Goal: Task Accomplishment & Management: Manage account settings

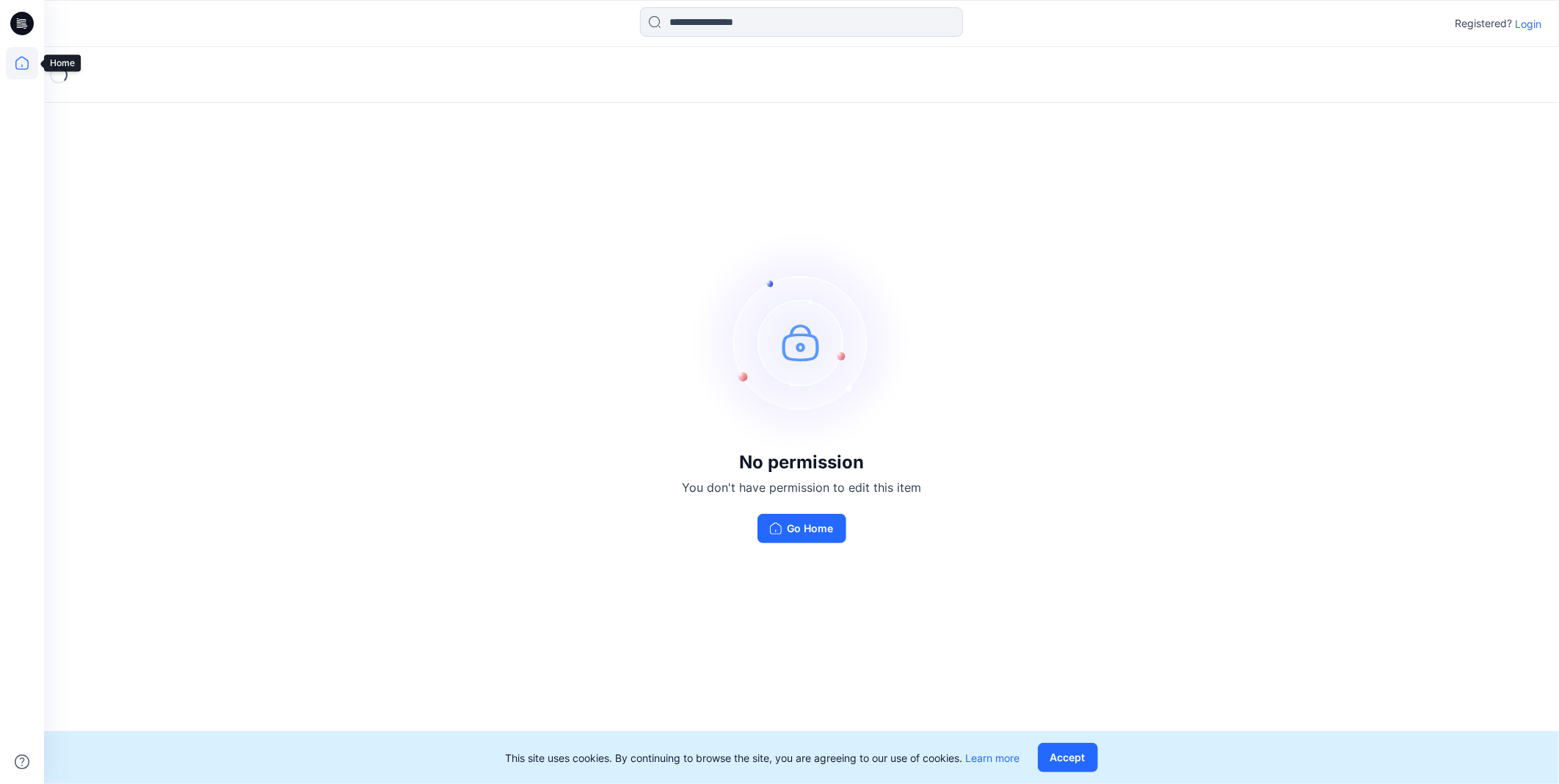
click at [31, 57] on icon at bounding box center [22, 64] width 33 height 33
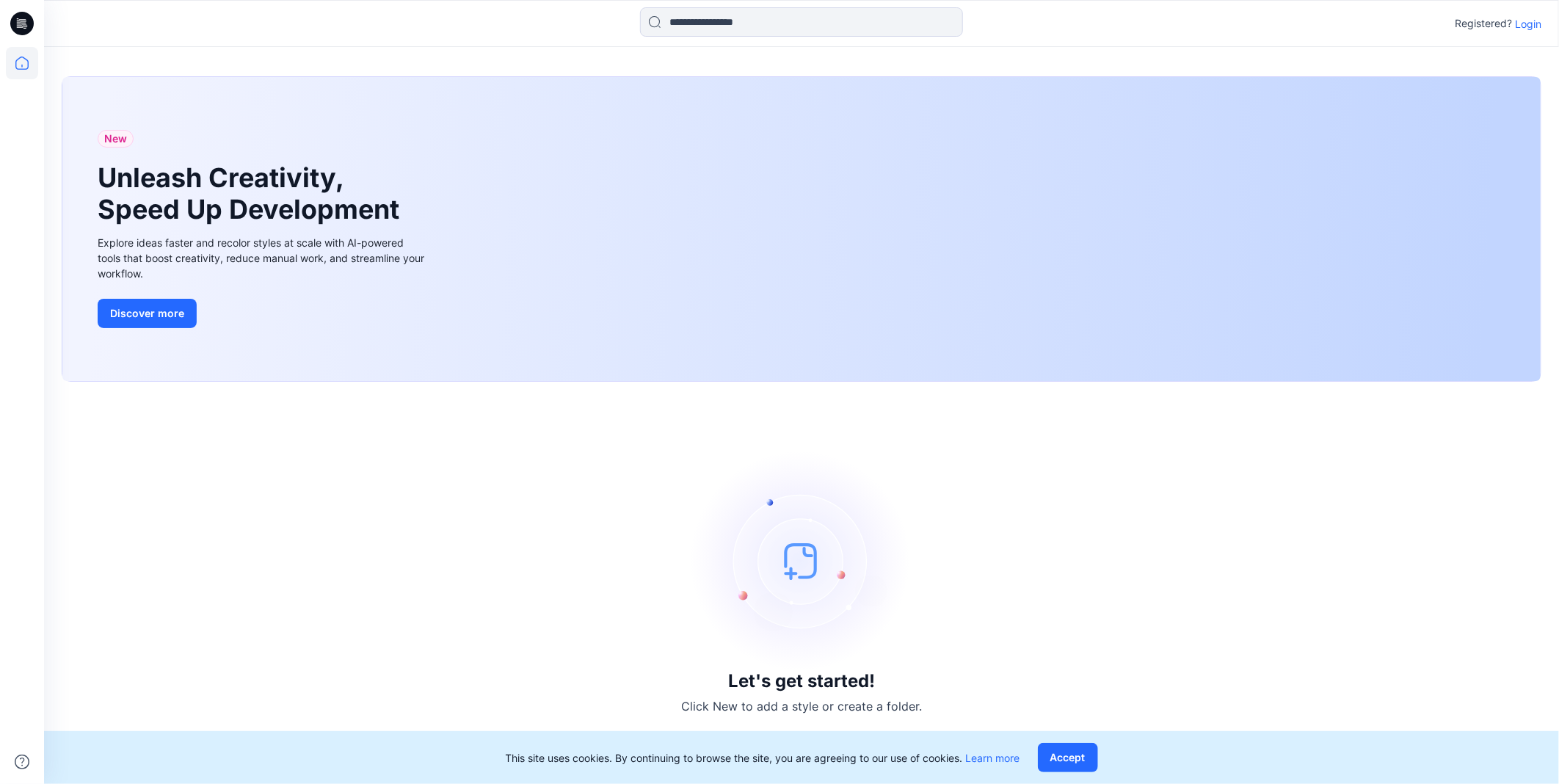
click at [31, 60] on icon at bounding box center [22, 64] width 33 height 33
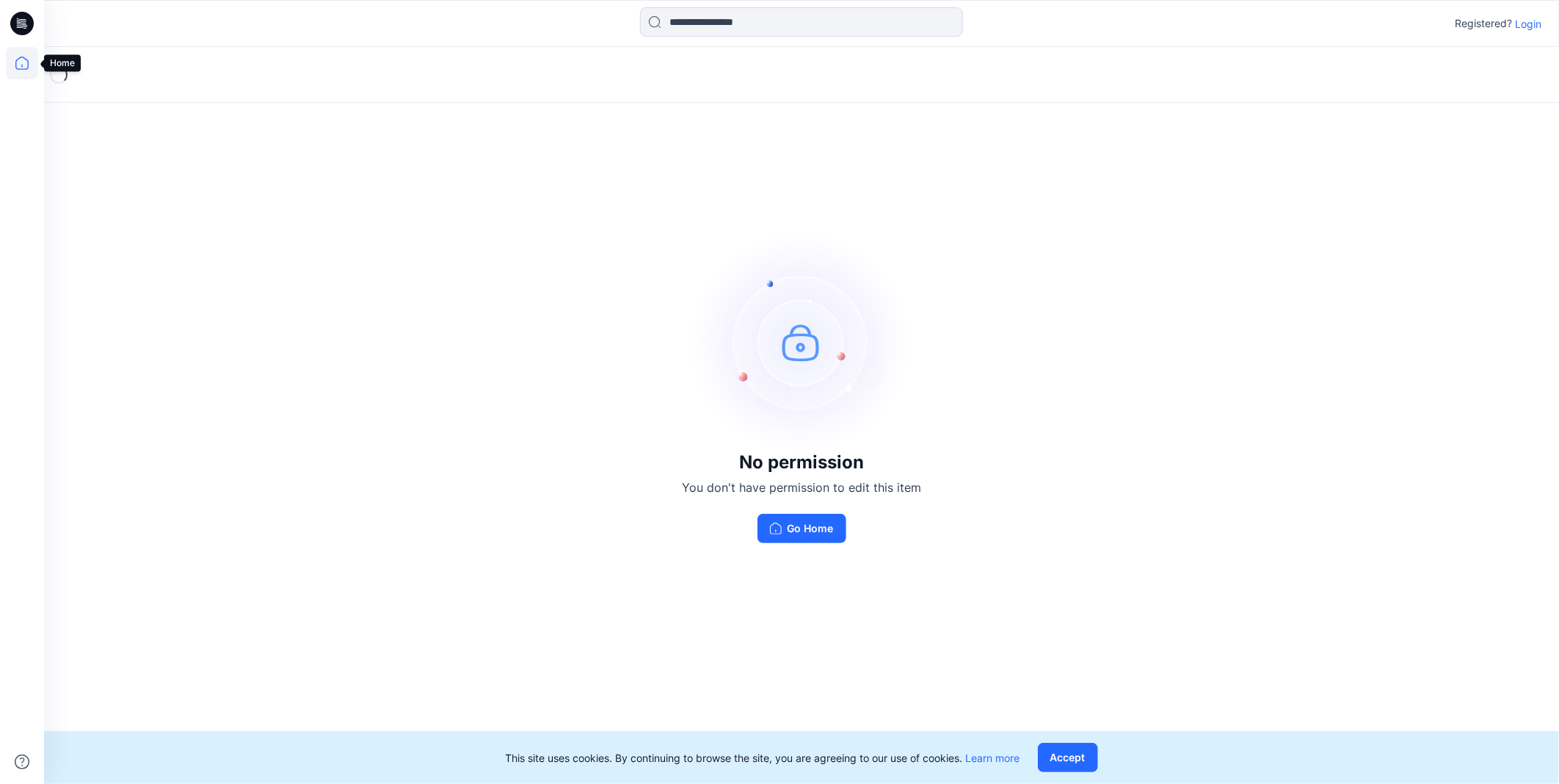
click at [25, 68] on icon at bounding box center [22, 64] width 33 height 33
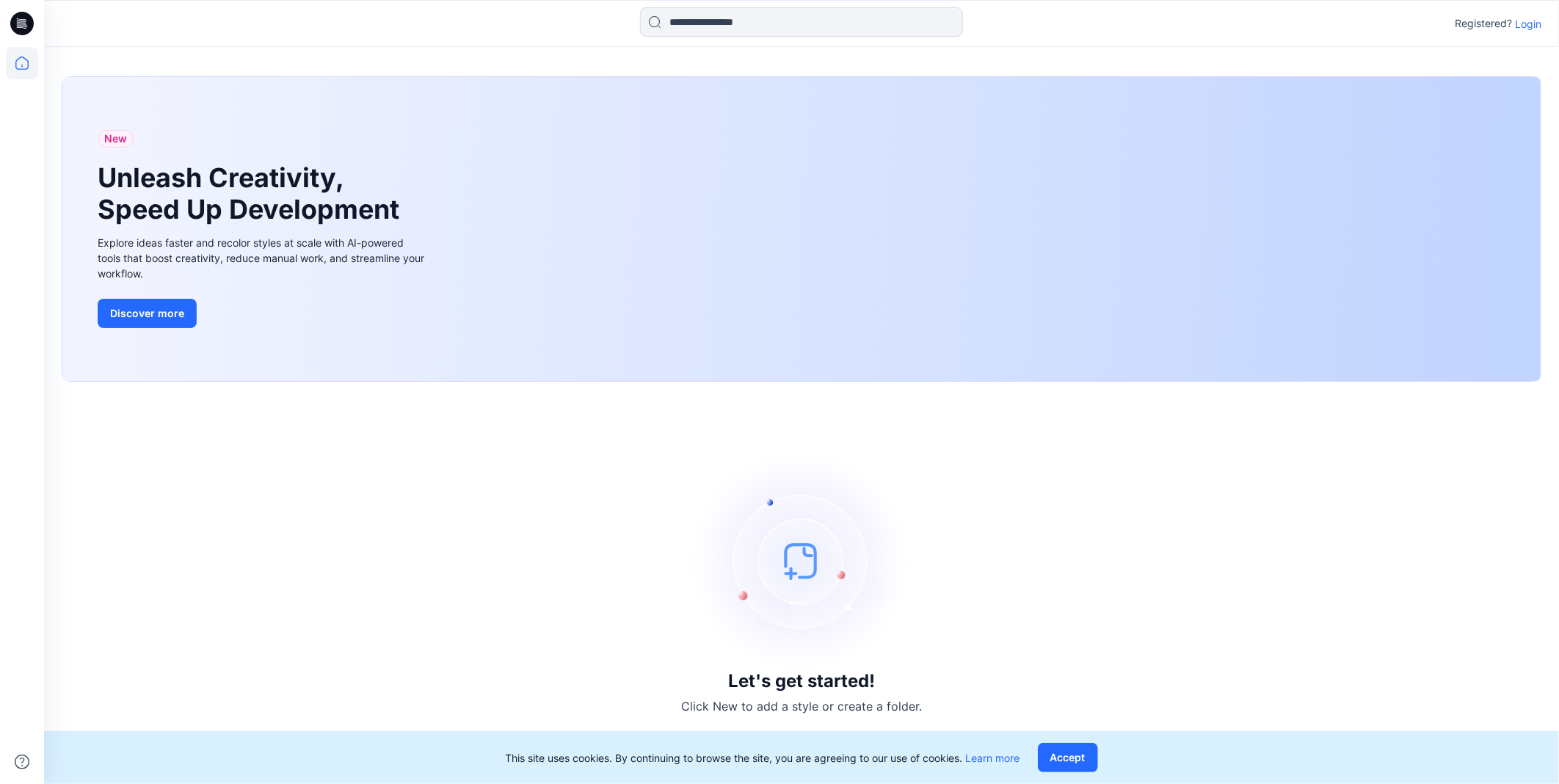
click at [1529, 27] on p "Login" at bounding box center [1528, 24] width 26 height 16
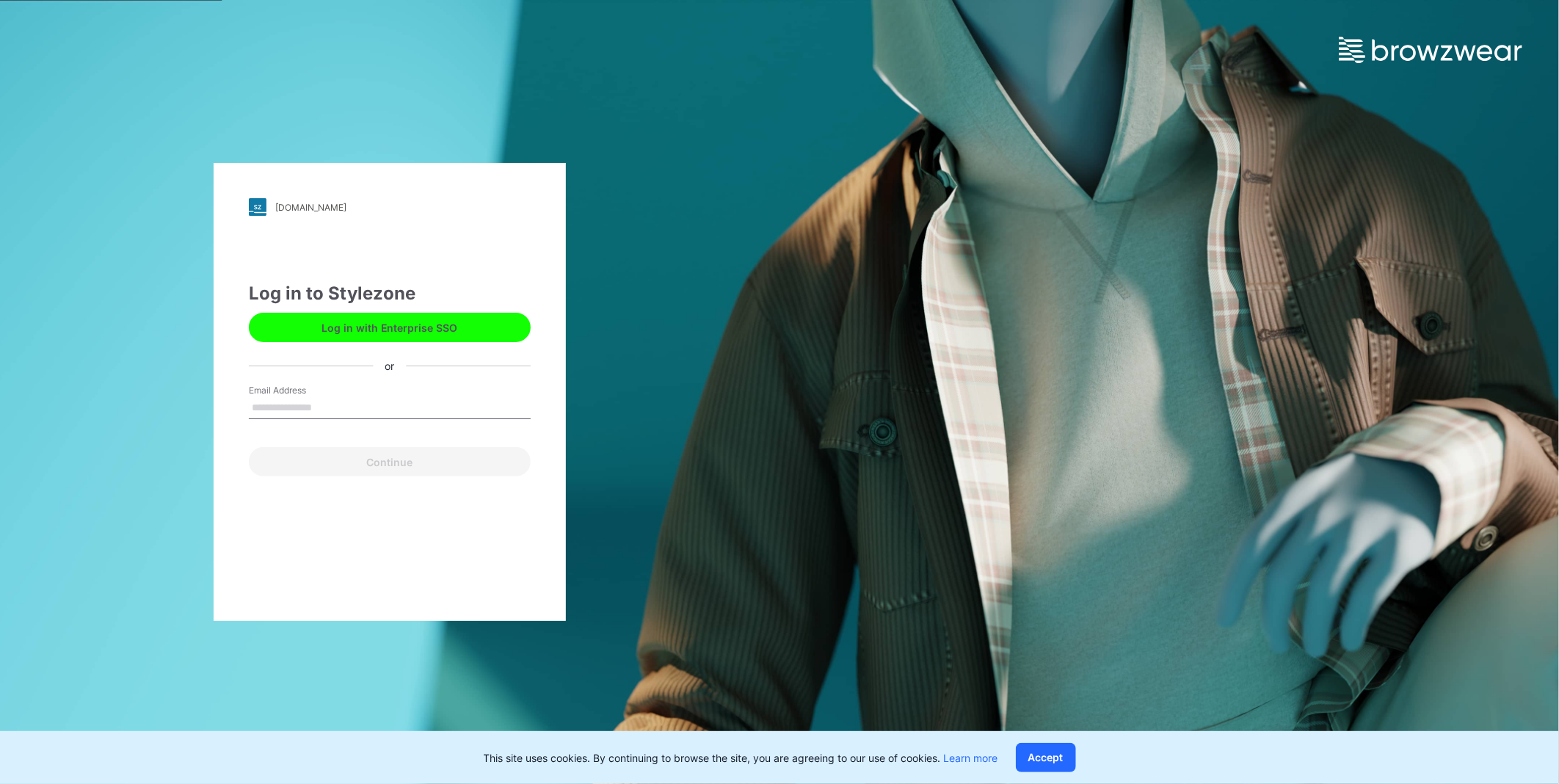
click at [347, 399] on input "Email Address" at bounding box center [389, 408] width 282 height 22
type input "**********"
click at [392, 470] on button "Continue" at bounding box center [389, 462] width 282 height 29
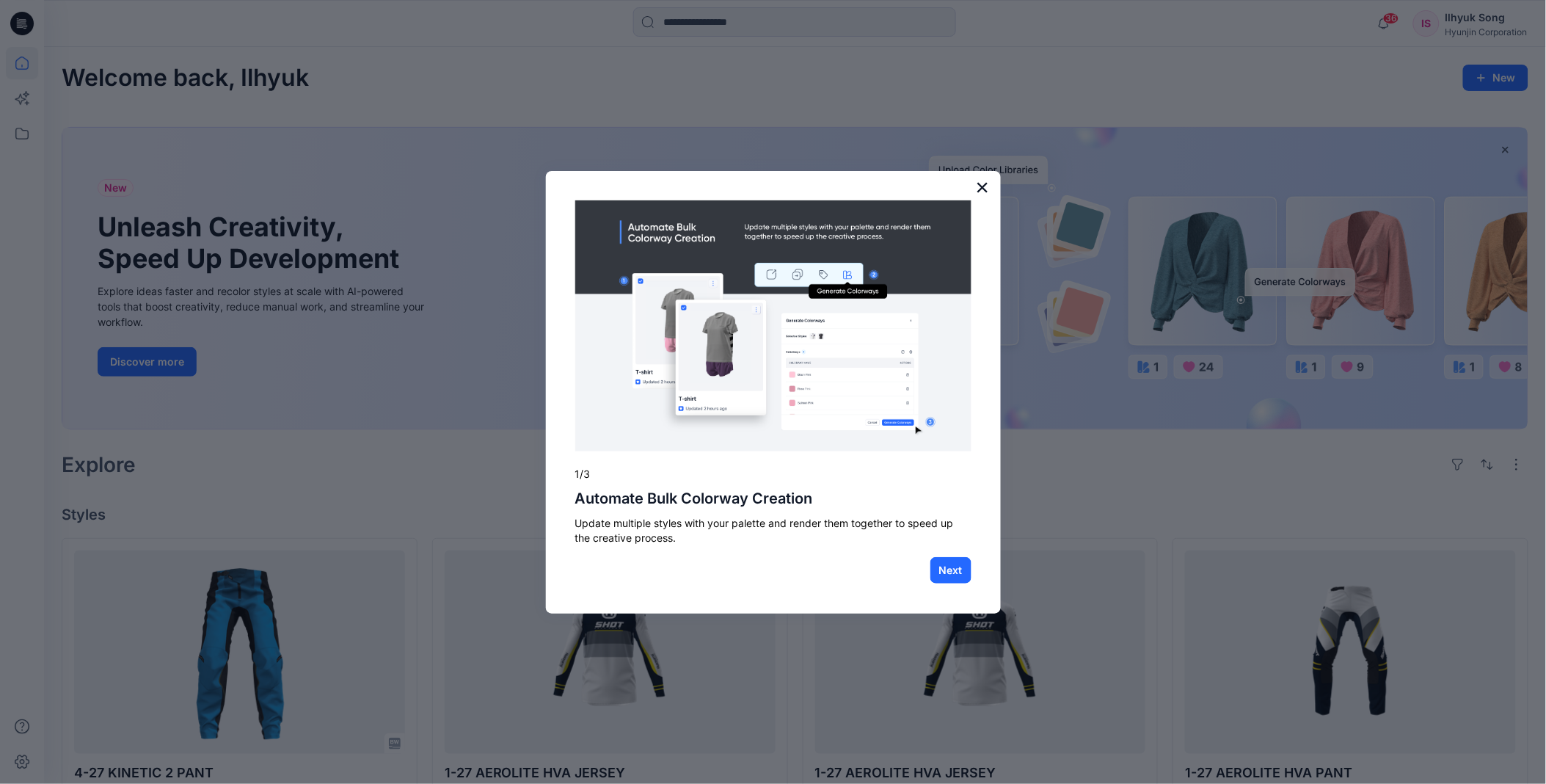
click at [989, 186] on button "×" at bounding box center [982, 187] width 14 height 24
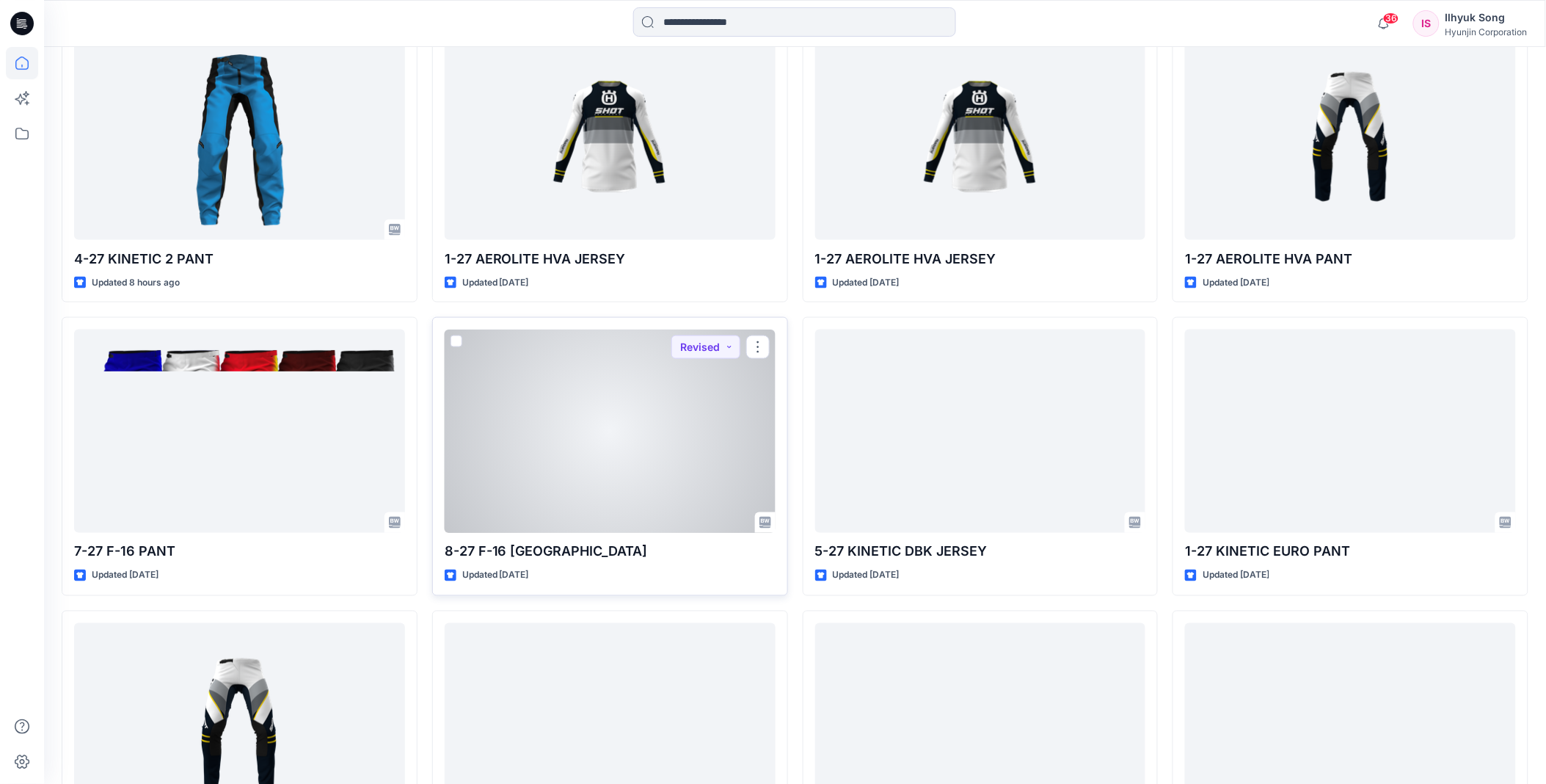
scroll to position [407, 0]
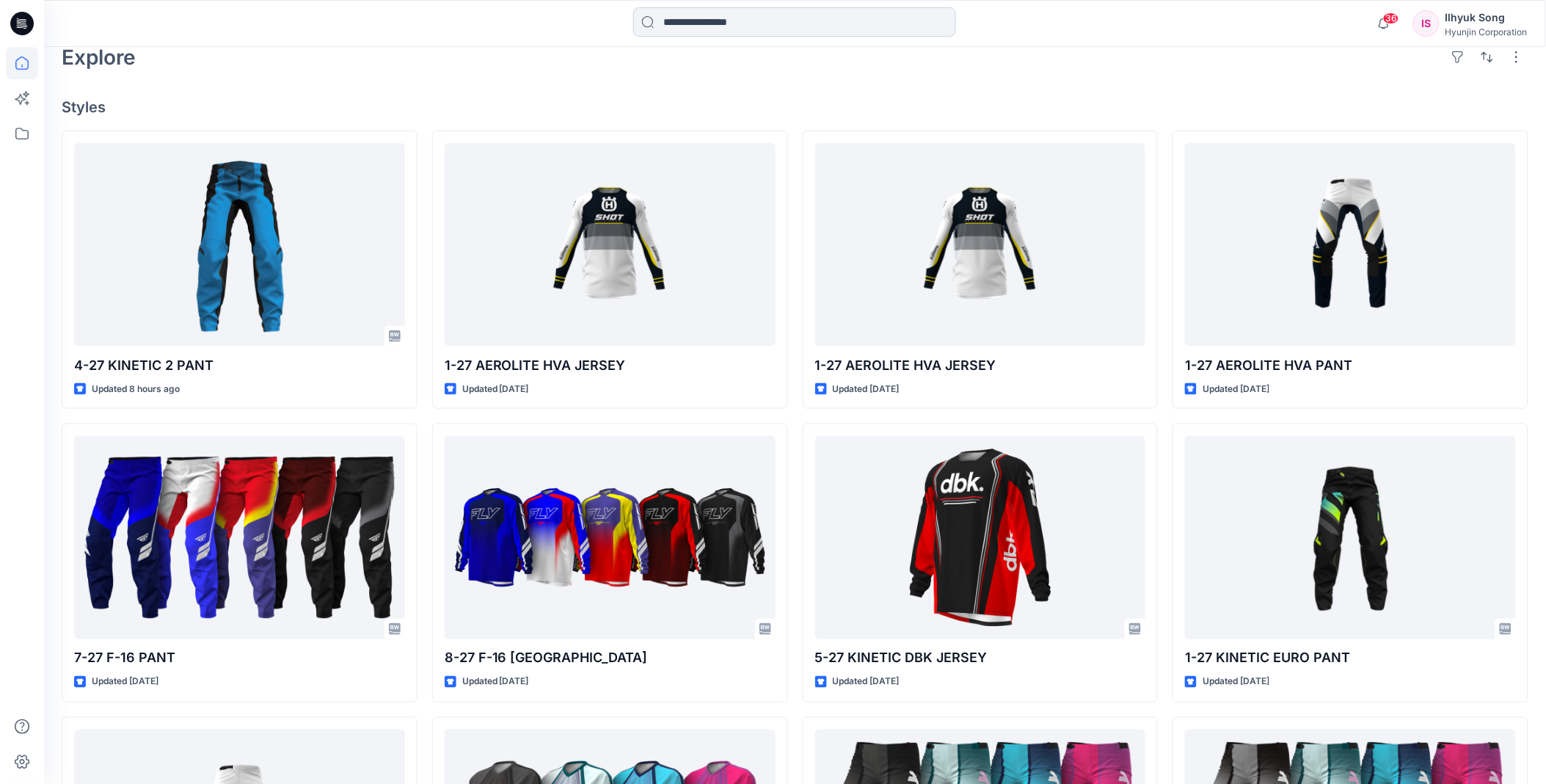
click at [797, 25] on input at bounding box center [795, 22] width 323 height 29
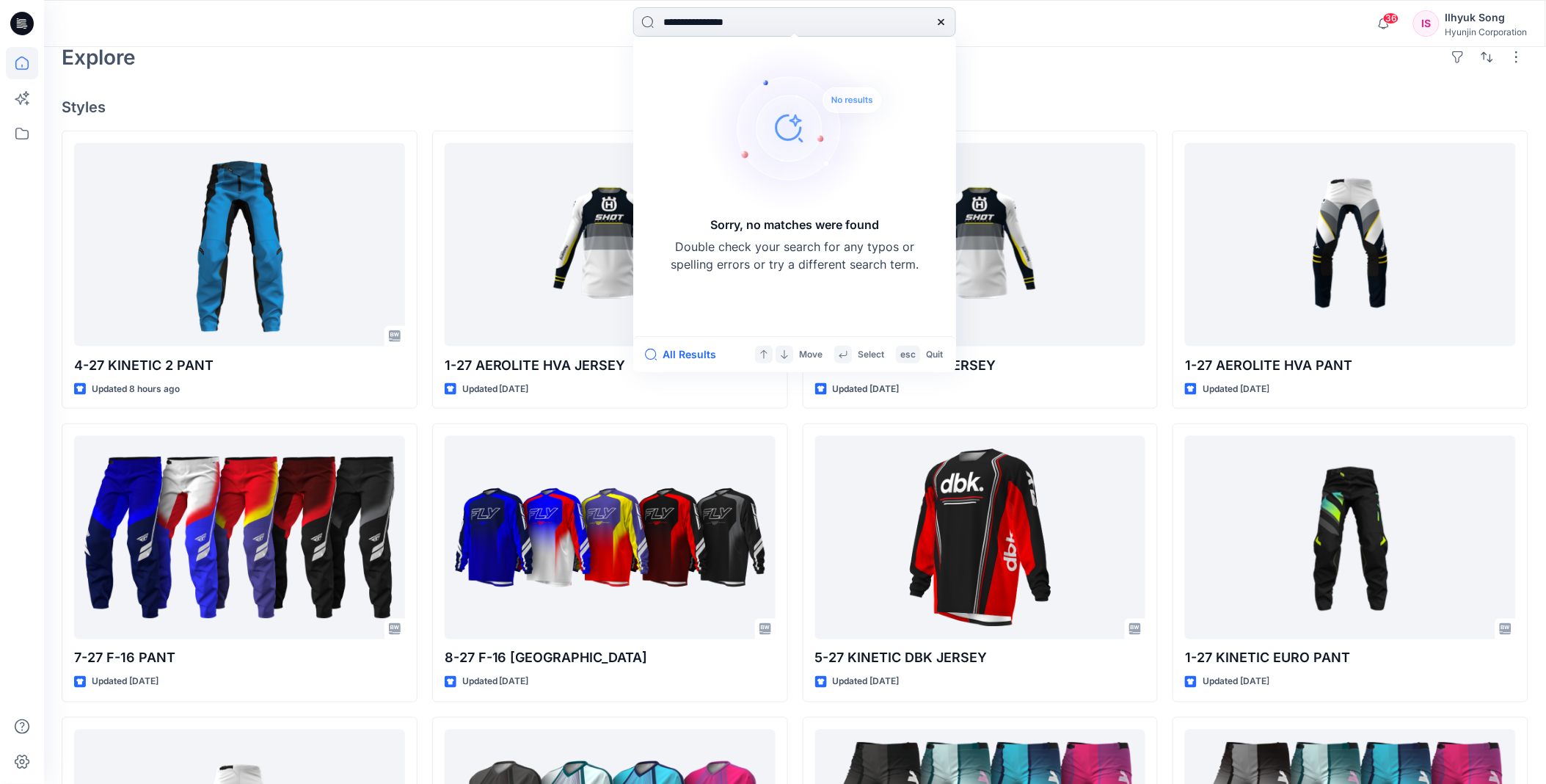
type input "**********"
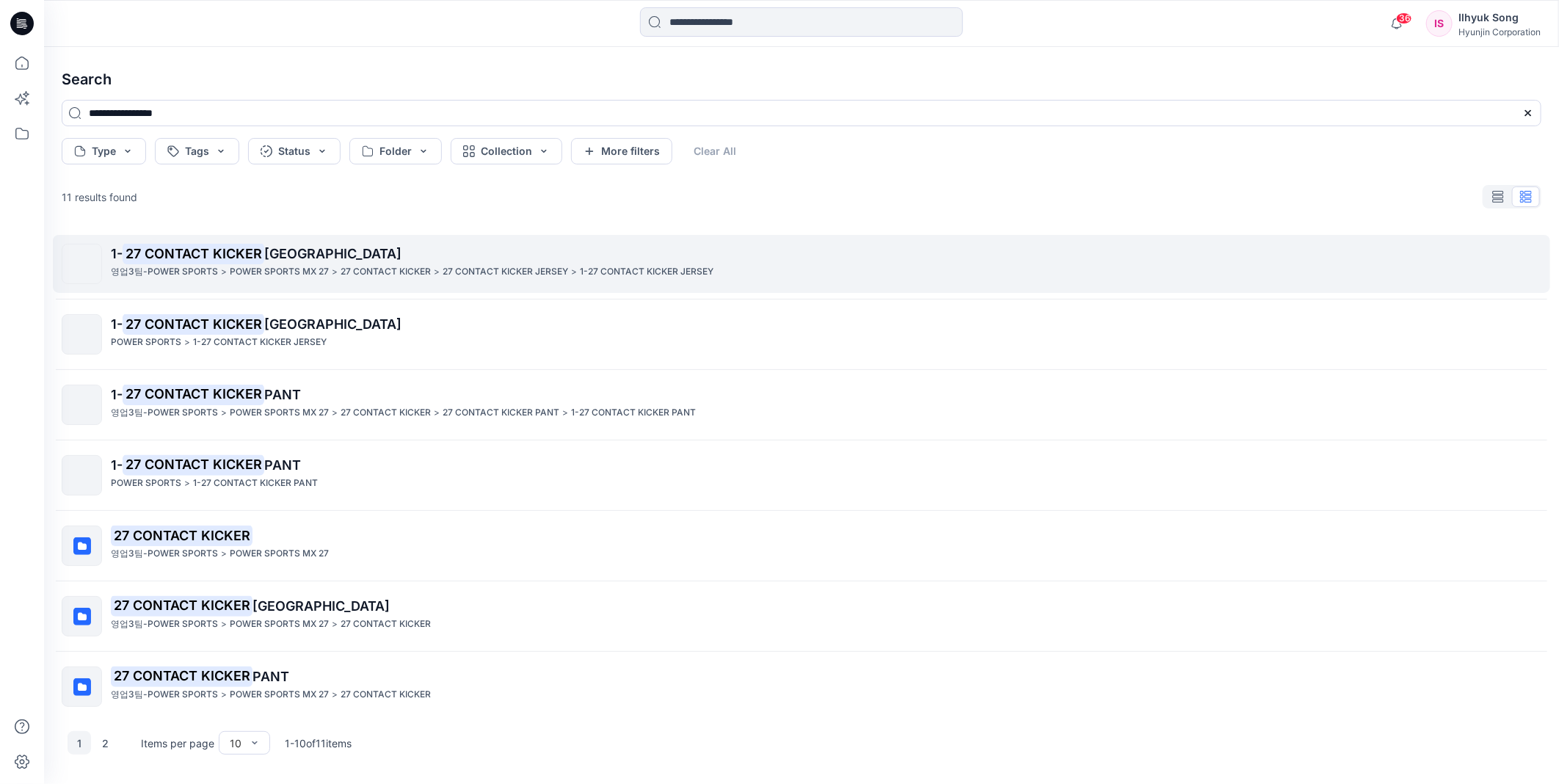
click at [301, 259] on span "JERSEY" at bounding box center [333, 253] width 137 height 16
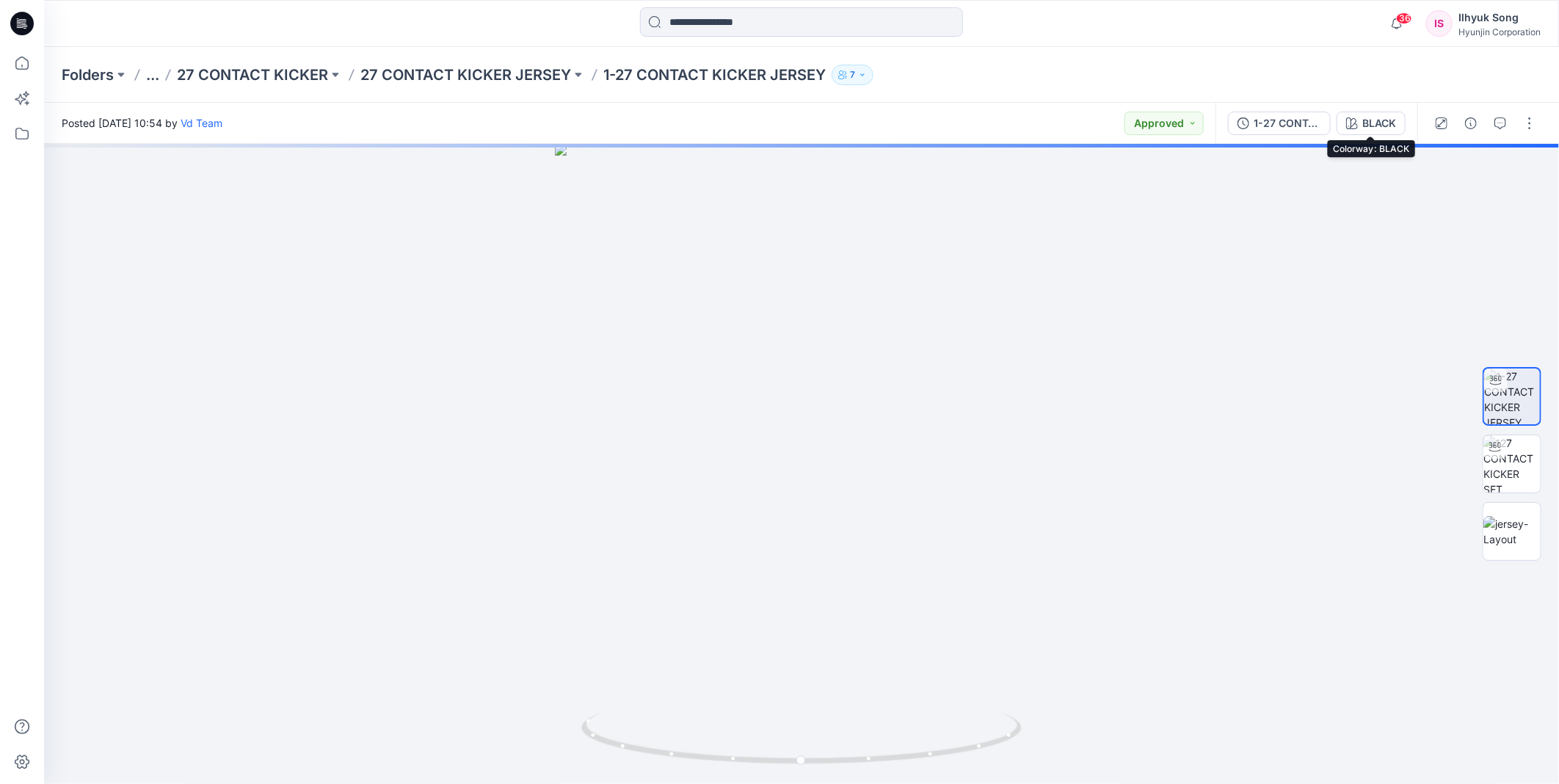
click at [1376, 119] on div "BLACK" at bounding box center [1379, 123] width 33 height 16
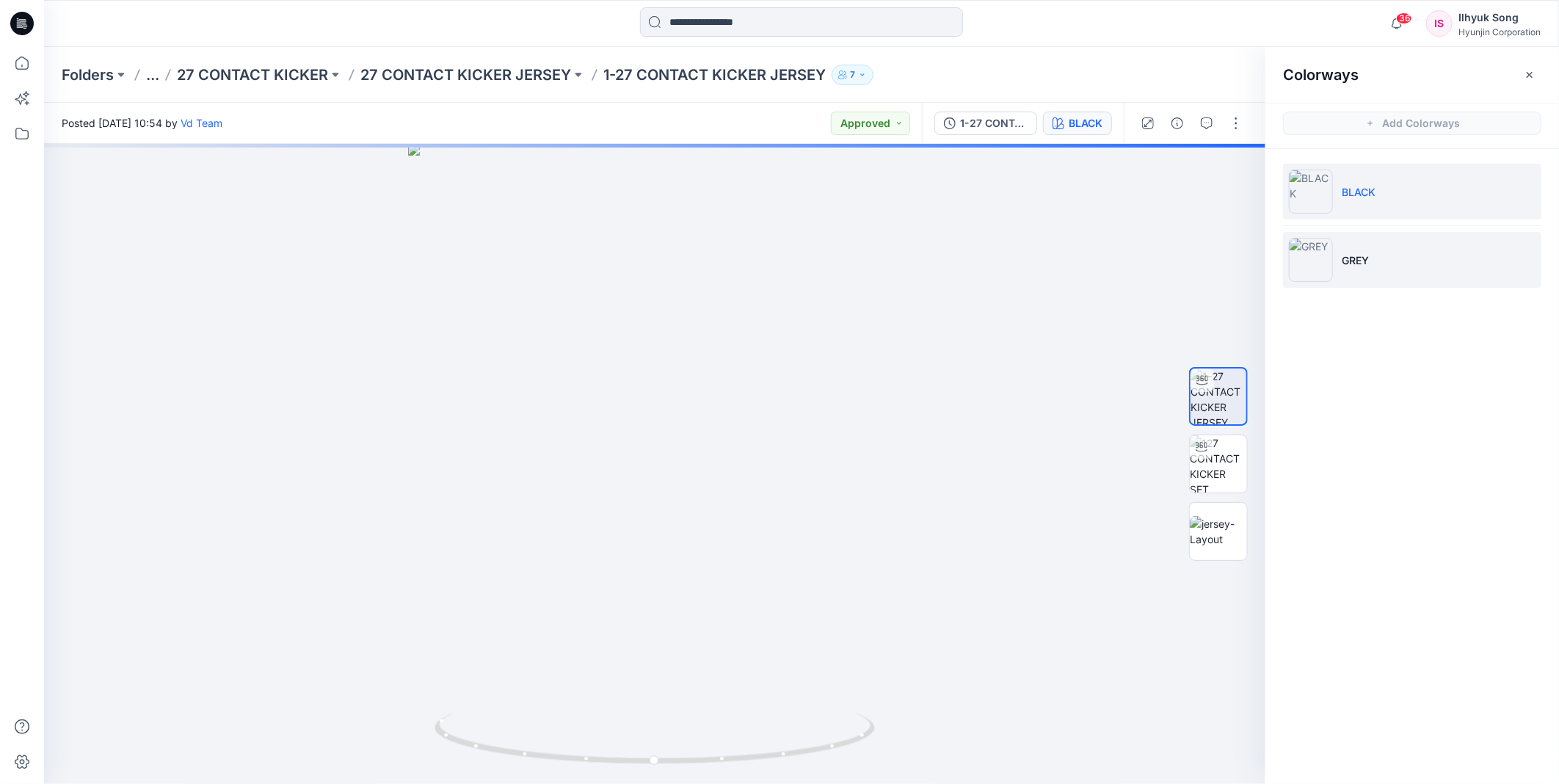
click at [1326, 270] on img at bounding box center [1311, 259] width 44 height 44
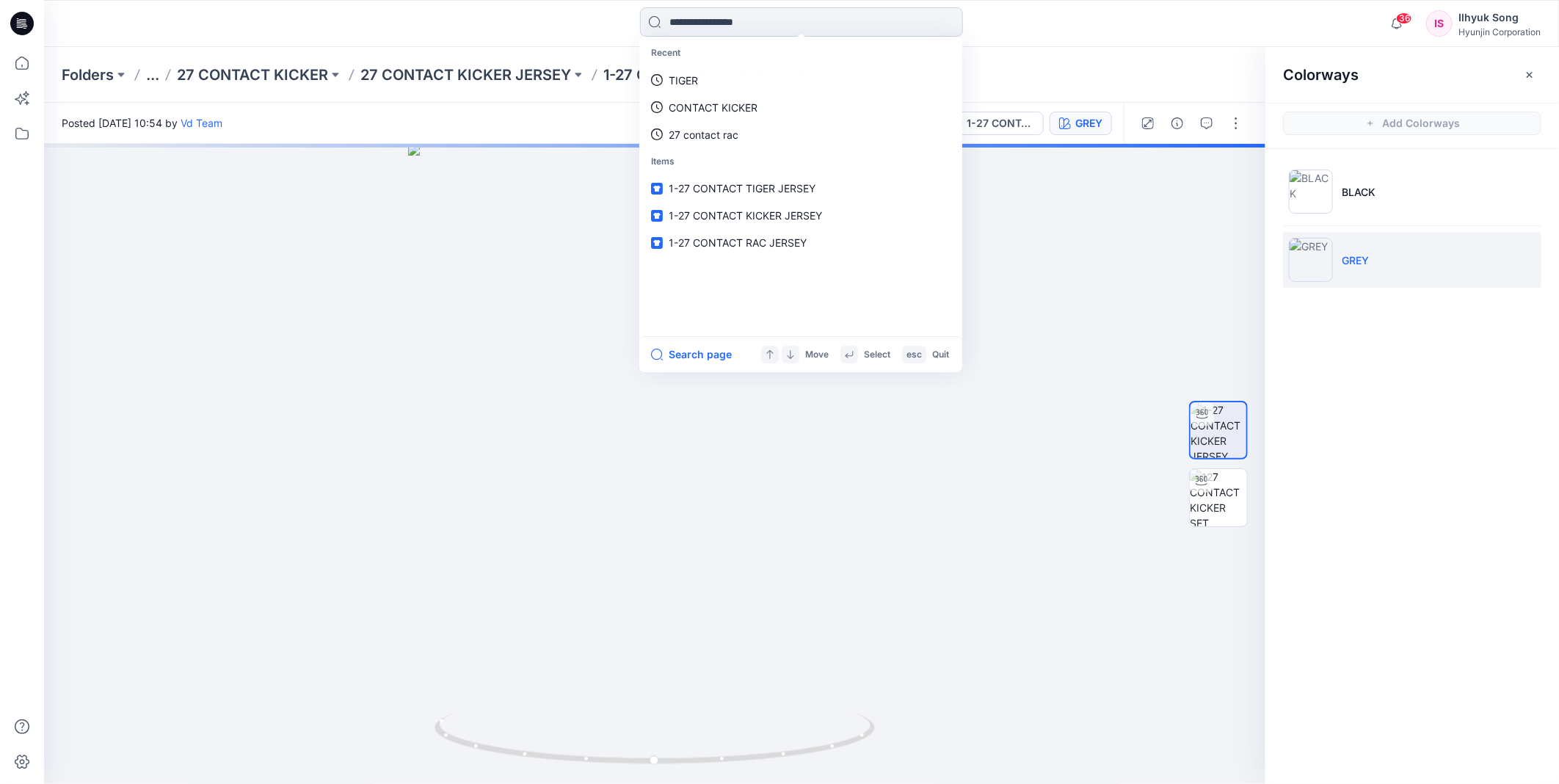
click at [768, 24] on input at bounding box center [802, 22] width 323 height 29
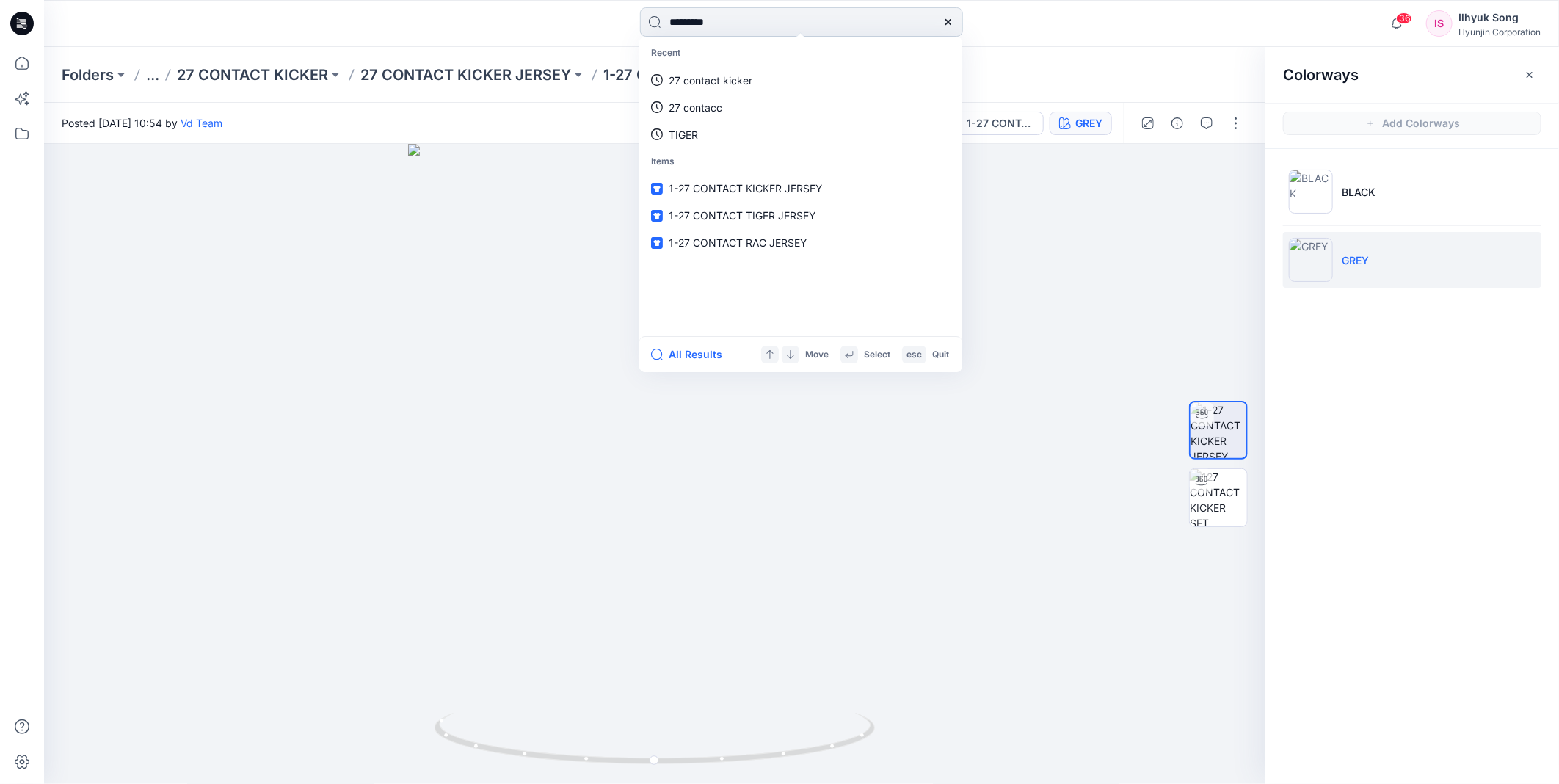
type input "**********"
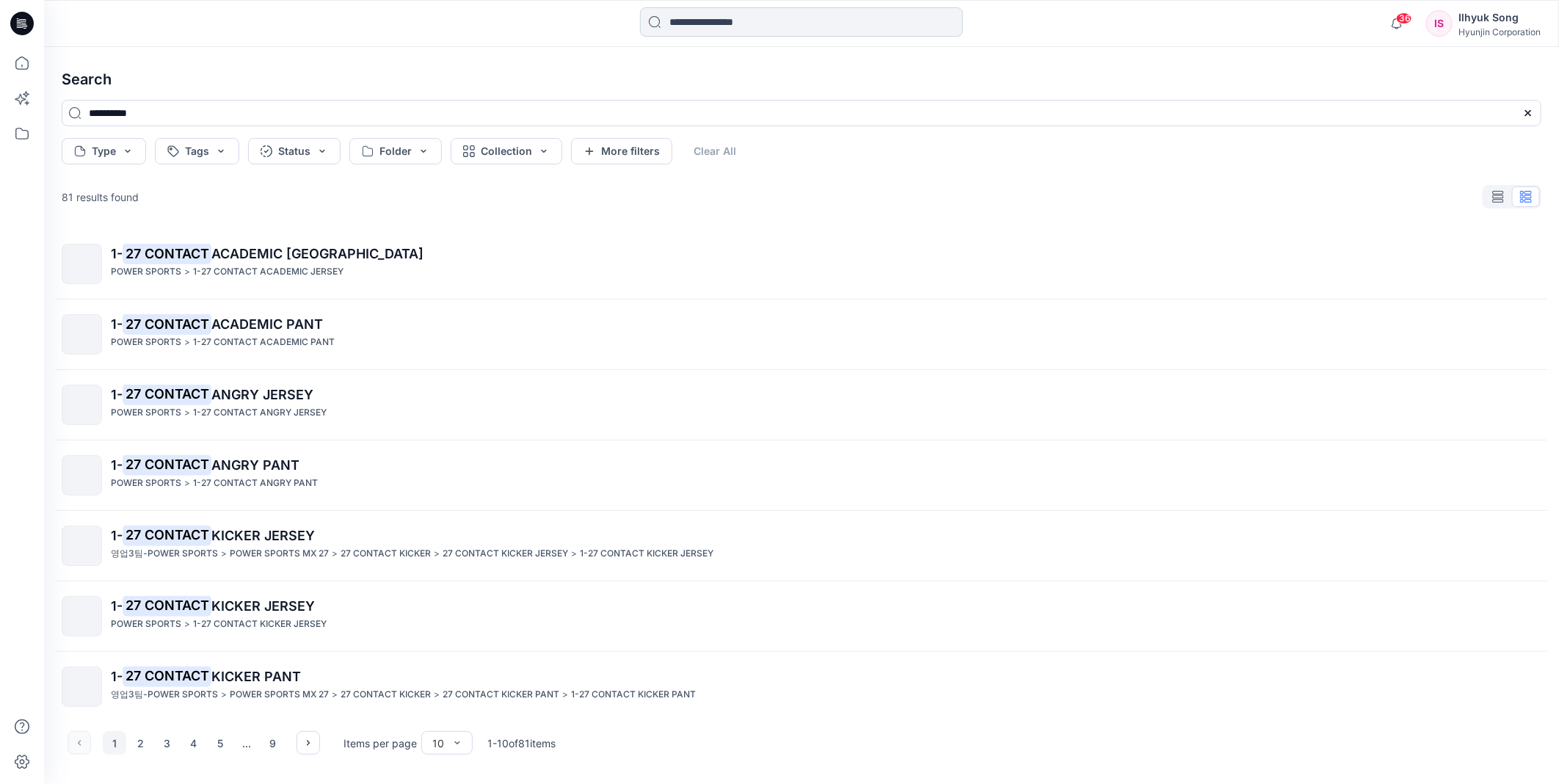
click at [804, 20] on input at bounding box center [802, 22] width 323 height 29
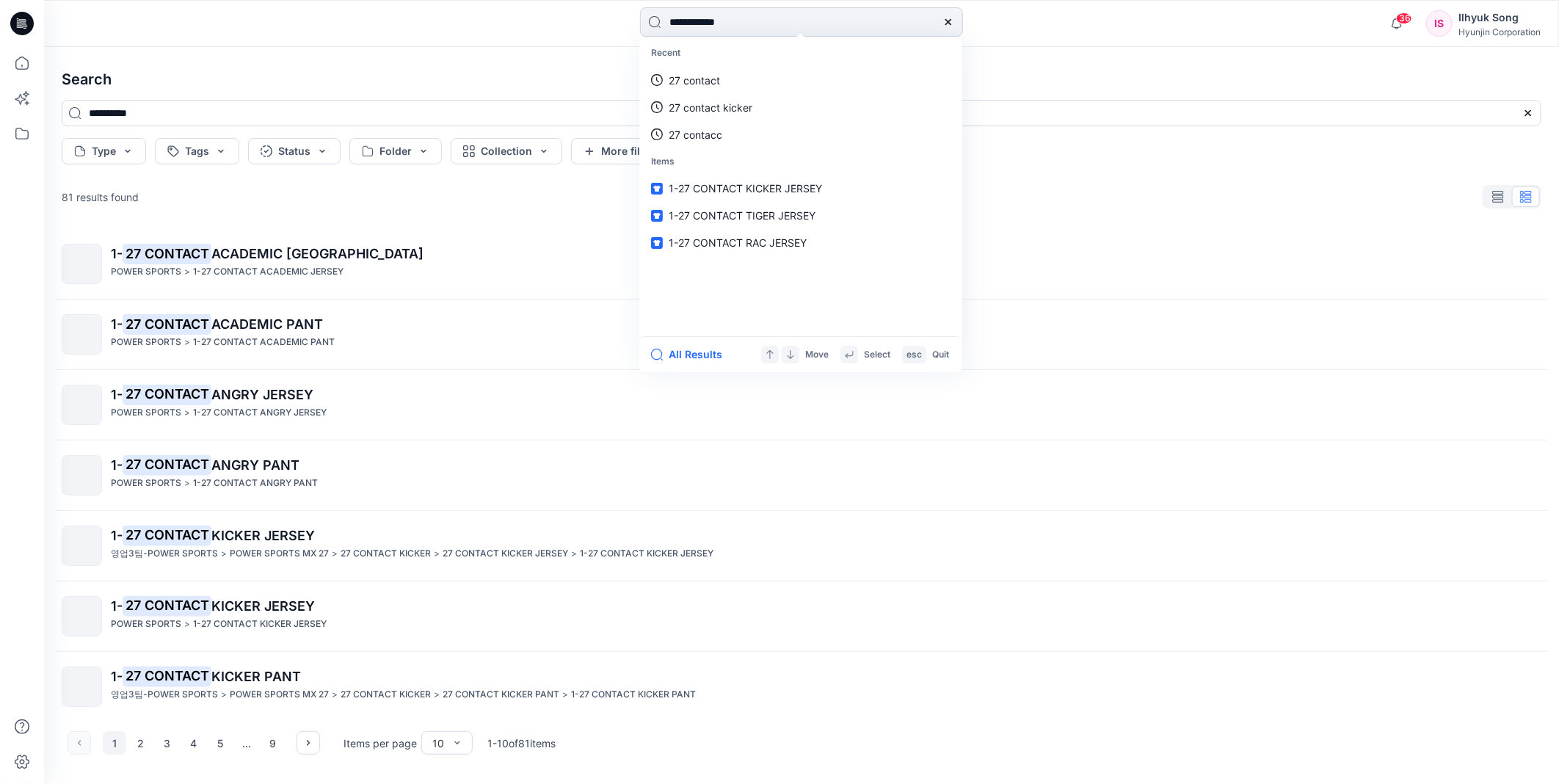
type input "**********"
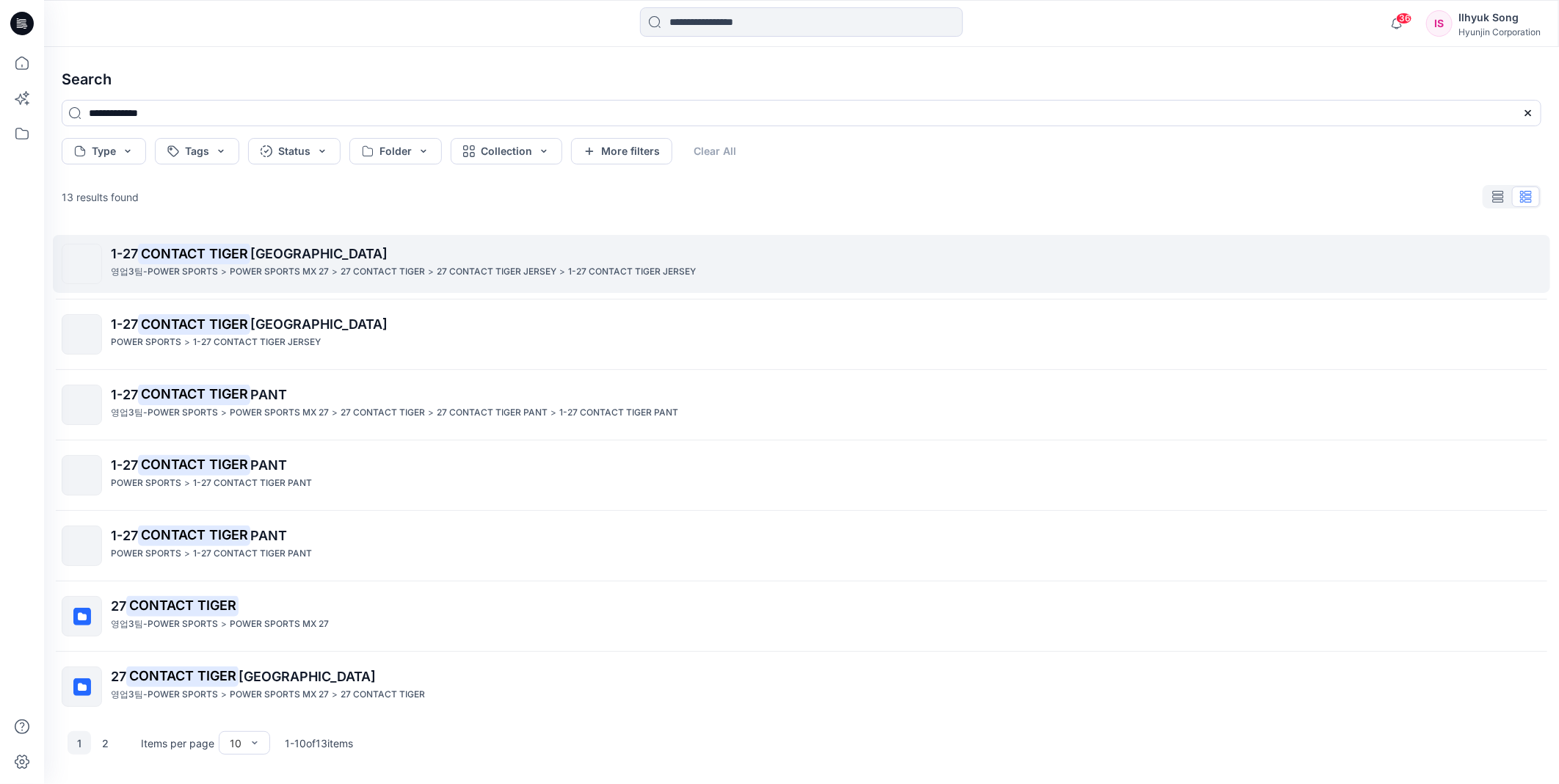
click at [268, 261] on p "1-27 CONTACT TIGER JERSEY" at bounding box center [826, 254] width 1430 height 20
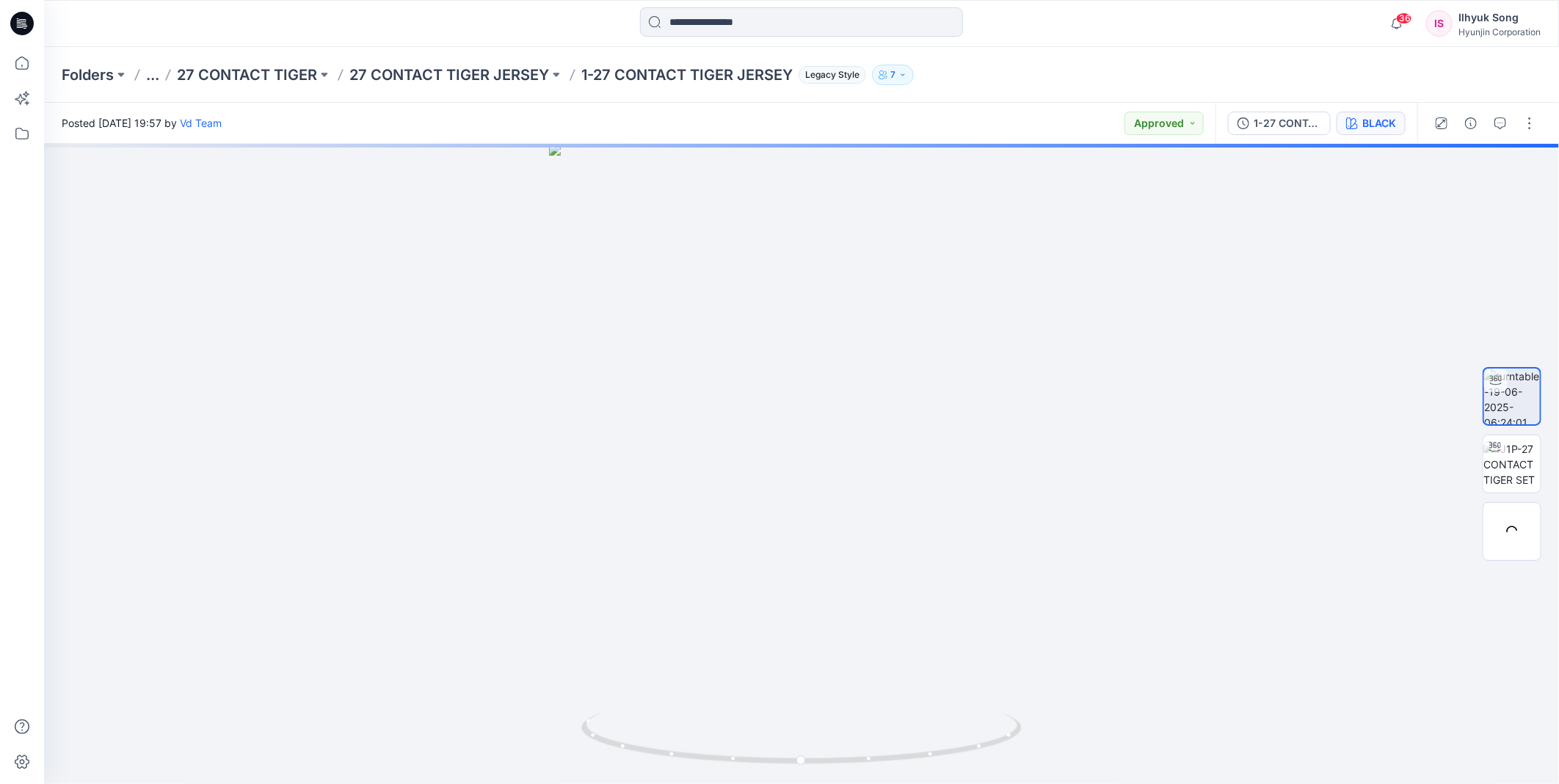
drag, startPoint x: 886, startPoint y: 428, endPoint x: 1370, endPoint y: 121, distance: 573.2
click at [989, 415] on div at bounding box center [802, 463] width 1515 height 640
click at [1370, 121] on div "BLACK" at bounding box center [1379, 123] width 33 height 16
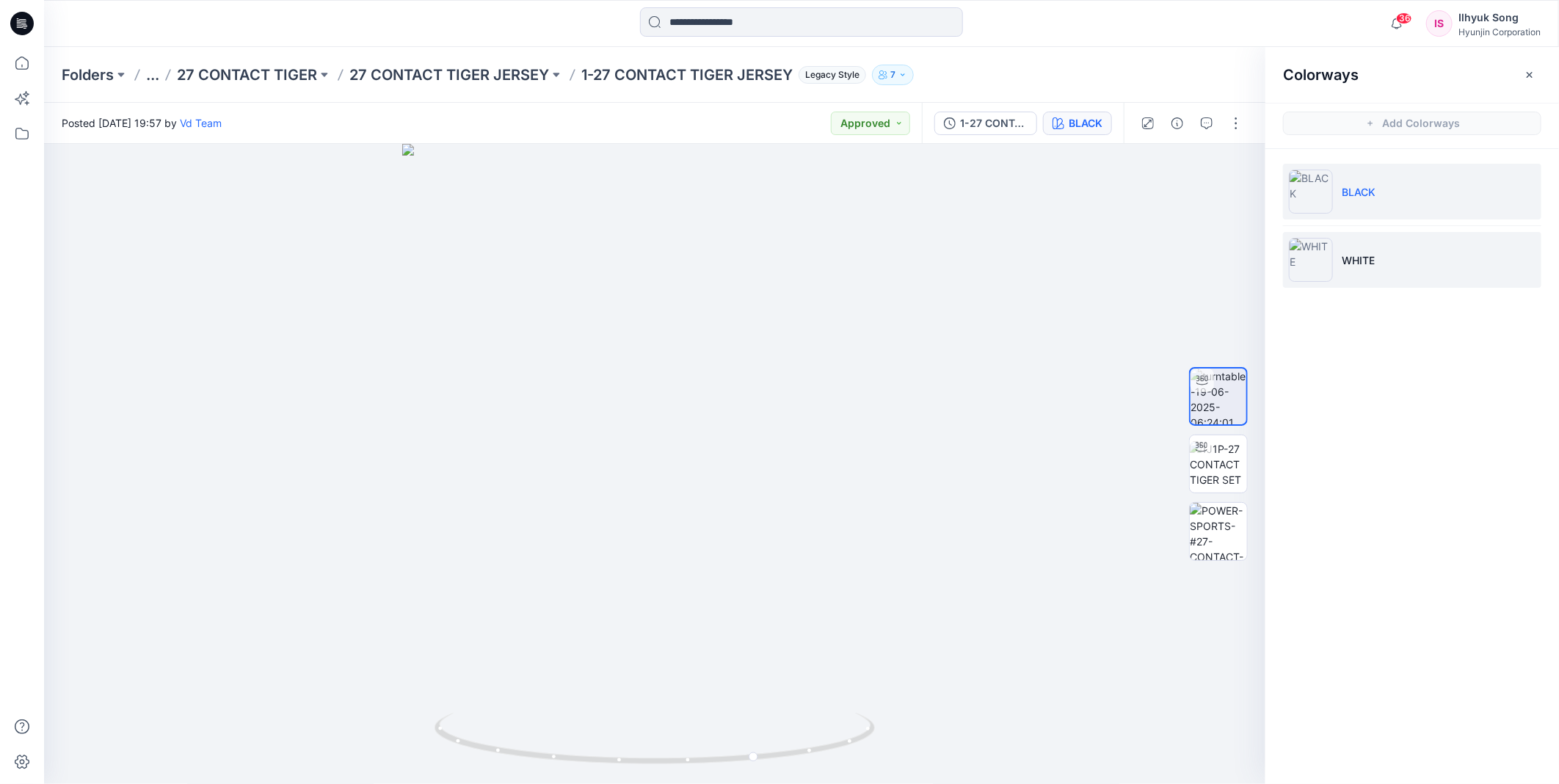
click at [1333, 268] on li "WHITE" at bounding box center [1412, 259] width 259 height 55
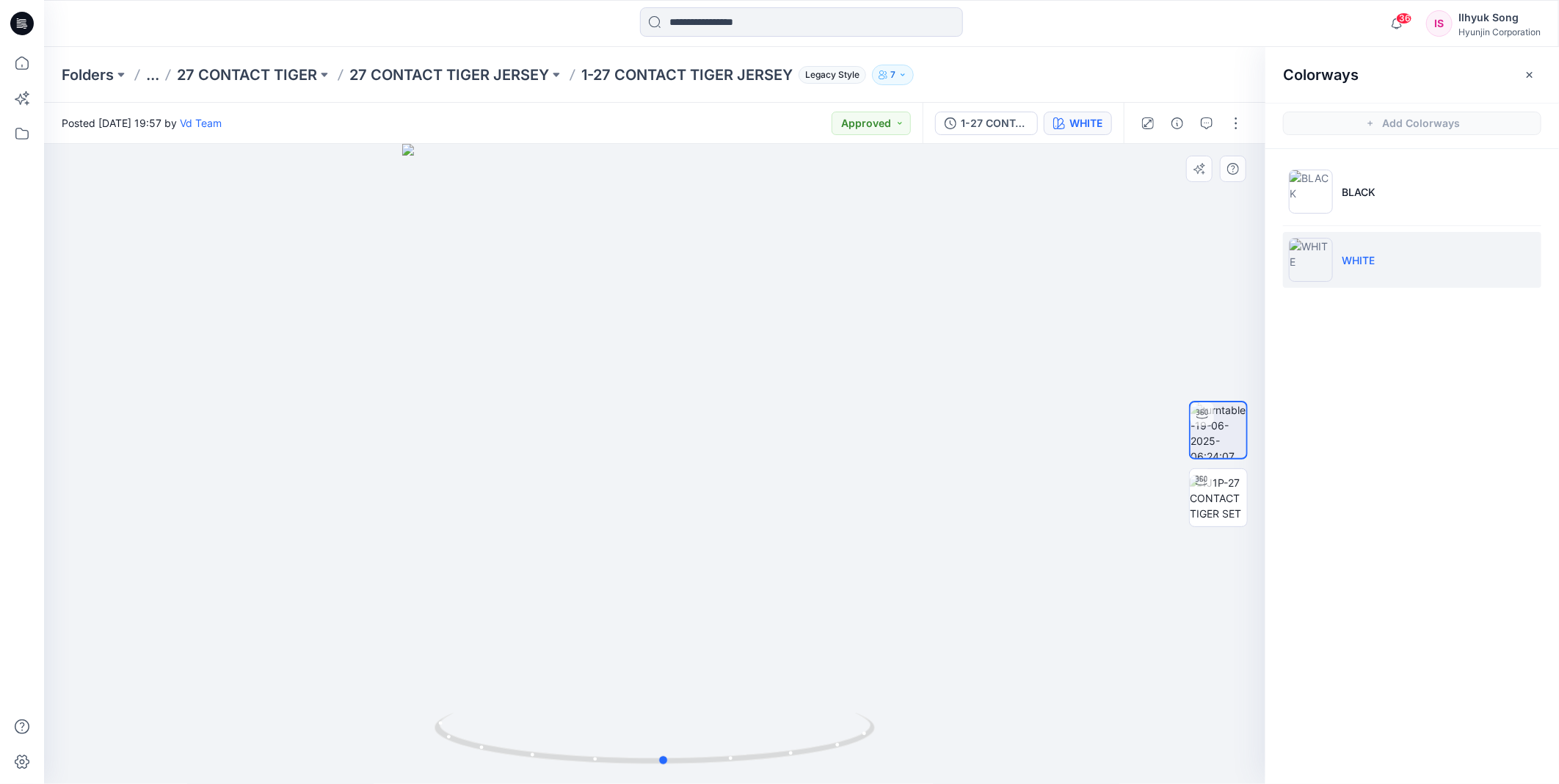
drag, startPoint x: 606, startPoint y: 412, endPoint x: 966, endPoint y: 368, distance: 362.7
click at [1055, 365] on div at bounding box center [655, 463] width 1222 height 640
drag, startPoint x: 817, startPoint y: 429, endPoint x: 963, endPoint y: 415, distance: 146.7
click at [963, 415] on div at bounding box center [655, 463] width 1222 height 640
drag, startPoint x: 784, startPoint y: 393, endPoint x: 529, endPoint y: 419, distance: 256.3
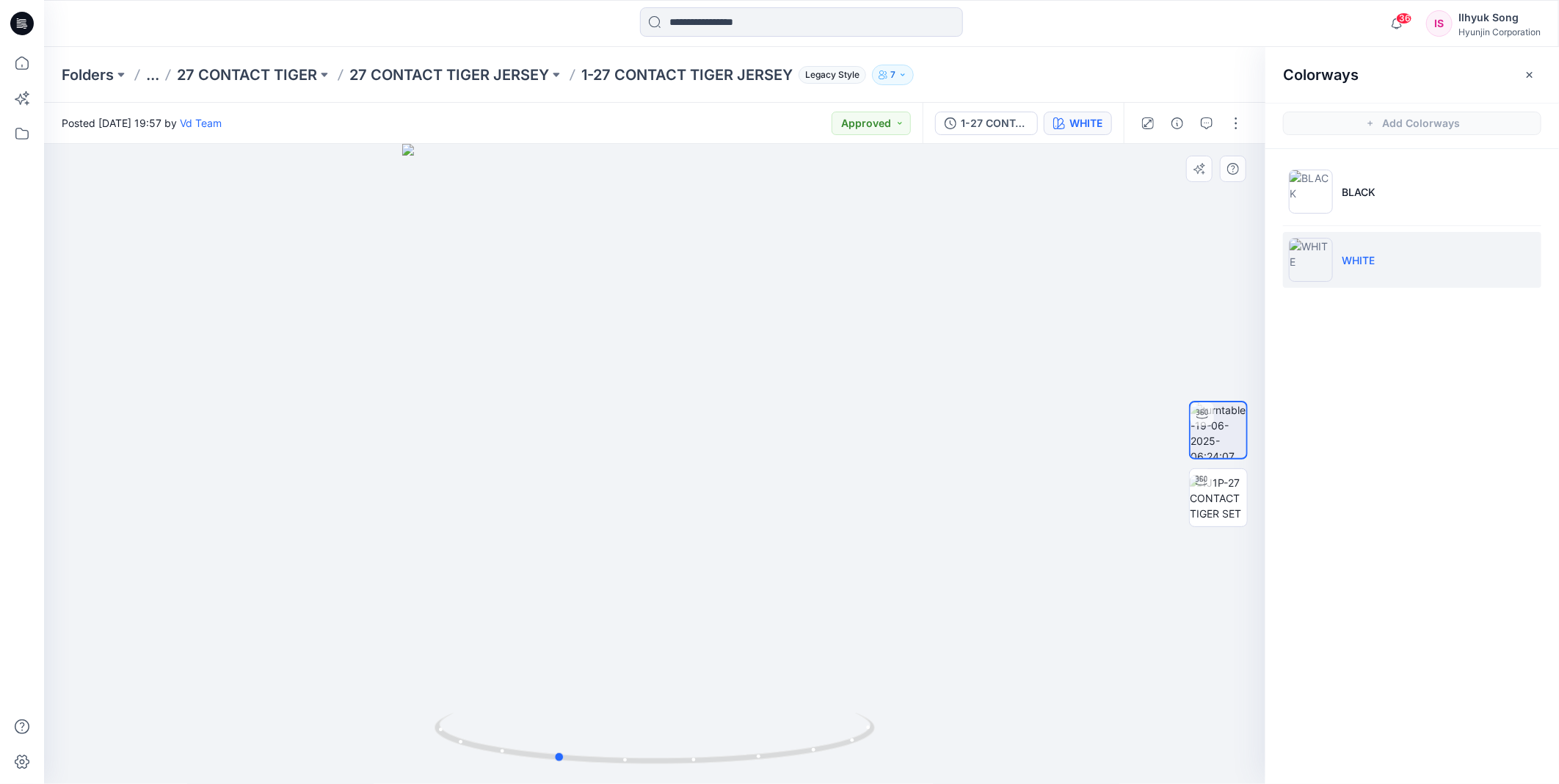
click at [529, 419] on div at bounding box center [655, 463] width 1222 height 640
drag, startPoint x: 637, startPoint y: 369, endPoint x: 957, endPoint y: 367, distance: 320.0
click at [957, 367] on div at bounding box center [655, 463] width 1222 height 640
drag, startPoint x: 500, startPoint y: 426, endPoint x: 984, endPoint y: 384, distance: 485.8
click at [1025, 391] on div at bounding box center [655, 463] width 1222 height 640
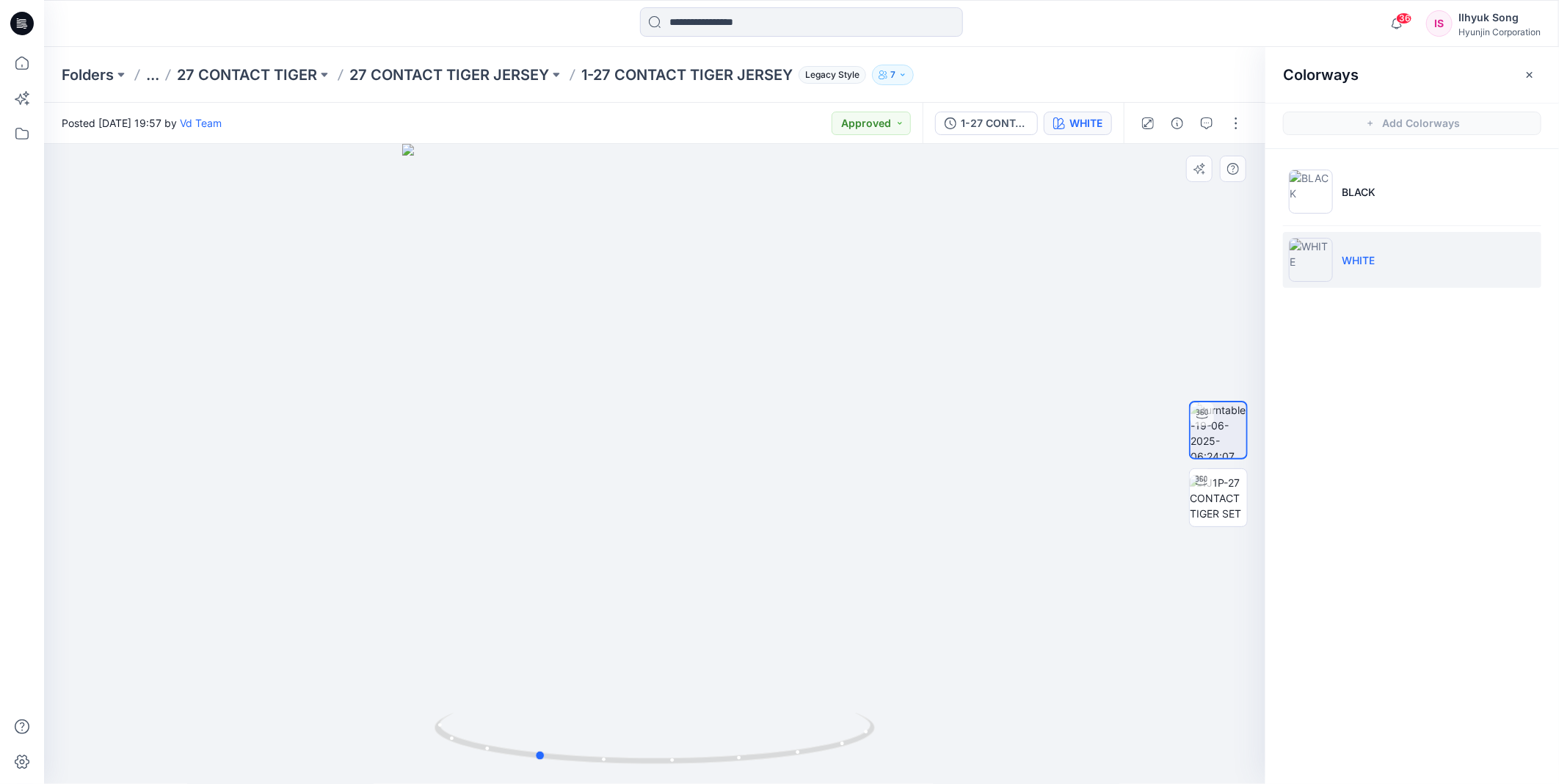
drag, startPoint x: 646, startPoint y: 436, endPoint x: 838, endPoint y: 404, distance: 194.6
click at [1062, 398] on div at bounding box center [655, 463] width 1222 height 640
drag, startPoint x: 667, startPoint y: 422, endPoint x: 821, endPoint y: 407, distance: 154.7
click at [821, 407] on div at bounding box center [655, 463] width 1222 height 640
drag, startPoint x: 864, startPoint y: 343, endPoint x: 919, endPoint y: 348, distance: 55.2
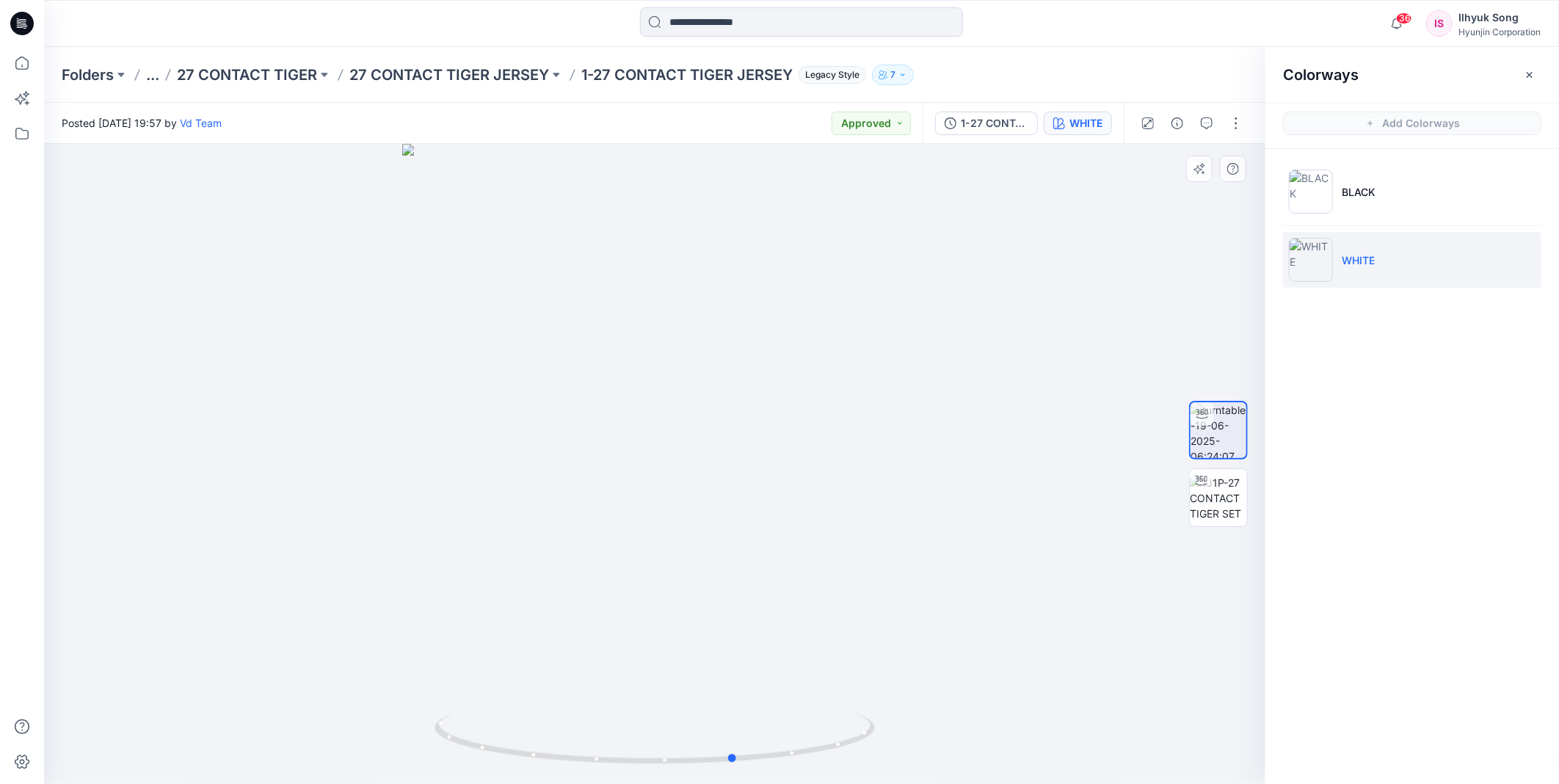
click at [919, 348] on div at bounding box center [655, 463] width 1222 height 640
click at [701, 285] on div at bounding box center [655, 463] width 1222 height 640
